Goal: Find specific page/section: Find specific page/section

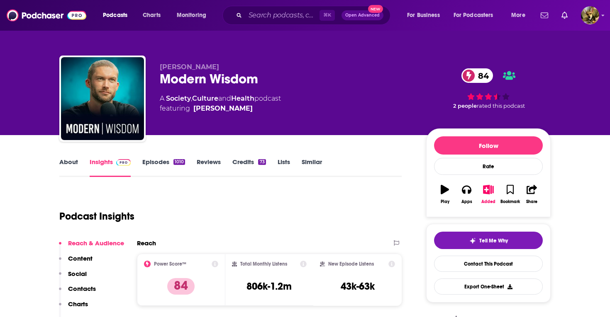
click at [166, 160] on link "Episodes 1010" at bounding box center [163, 167] width 43 height 19
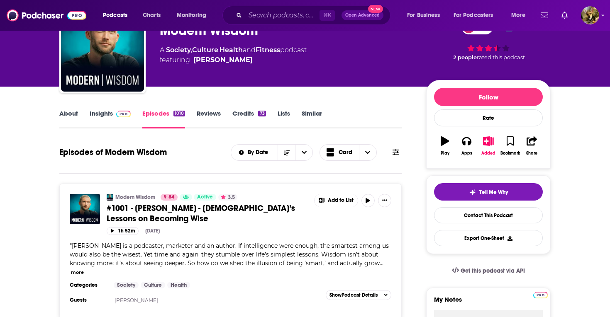
scroll to position [48, 0]
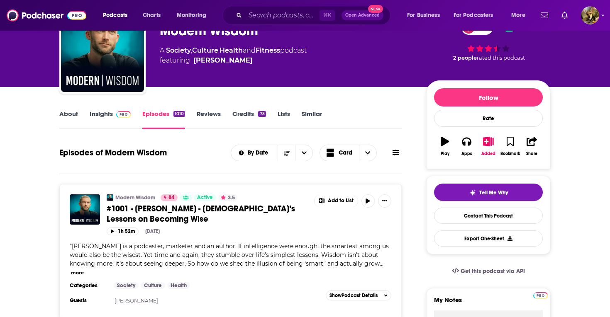
click at [97, 113] on link "Insights" at bounding box center [110, 119] width 41 height 19
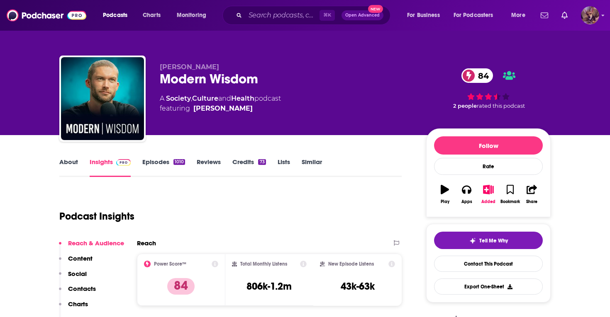
click at [592, 18] on img "Logged in as SydneyDemo" at bounding box center [590, 15] width 18 height 18
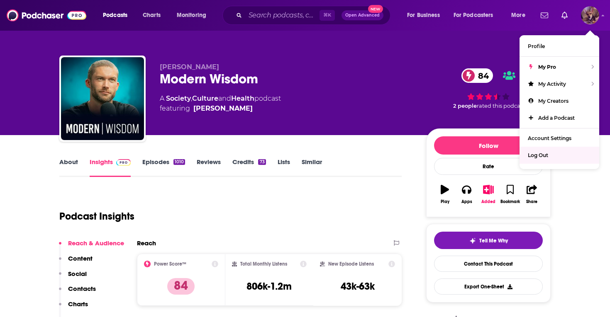
click at [558, 157] on div "Log Out" at bounding box center [559, 155] width 80 height 17
